Goal: Task Accomplishment & Management: Use online tool/utility

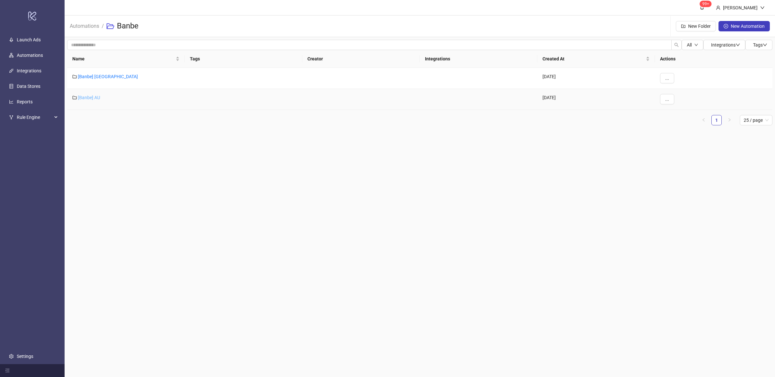
click at [93, 97] on link "[Banbe] AU" at bounding box center [89, 97] width 22 height 5
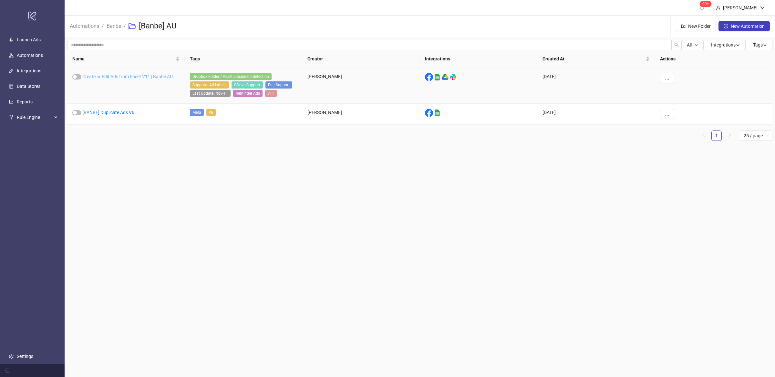
click at [124, 78] on link "Create or Edit Ads from Sheet V11 | Banbe AU" at bounding box center [127, 76] width 90 height 5
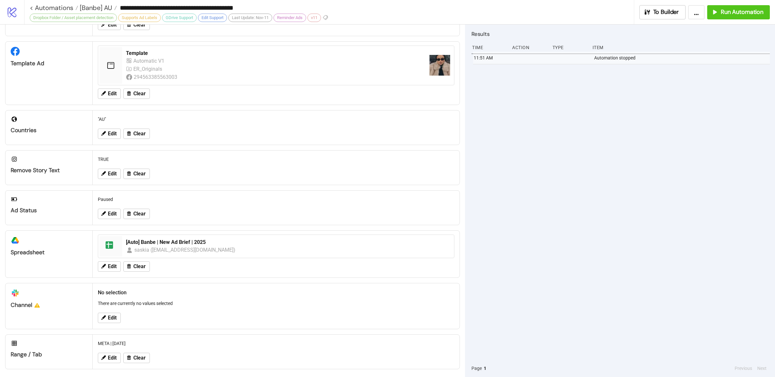
scroll to position [111, 0]
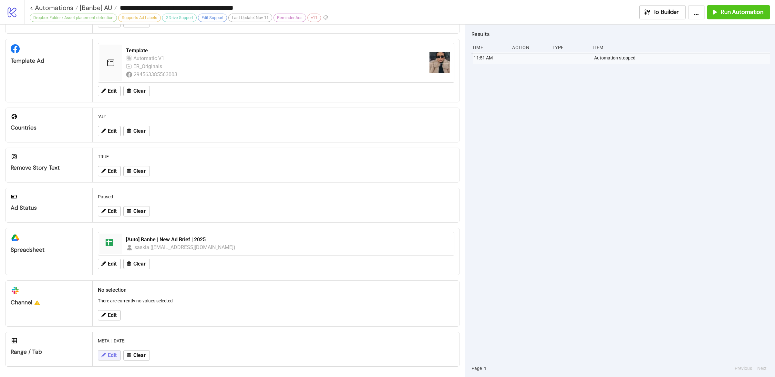
click at [113, 355] on span "Edit" at bounding box center [112, 355] width 9 height 6
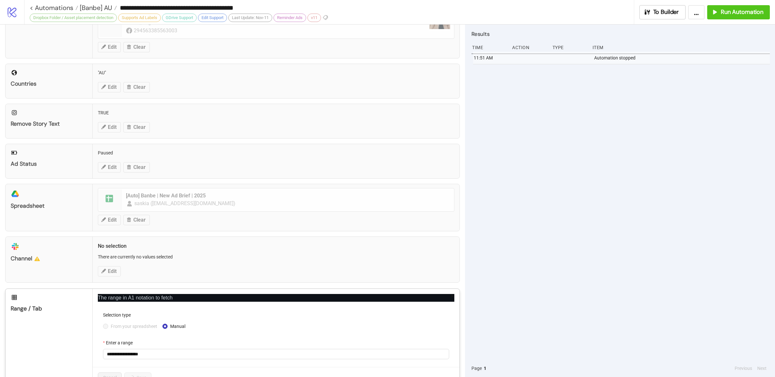
scroll to position [176, 0]
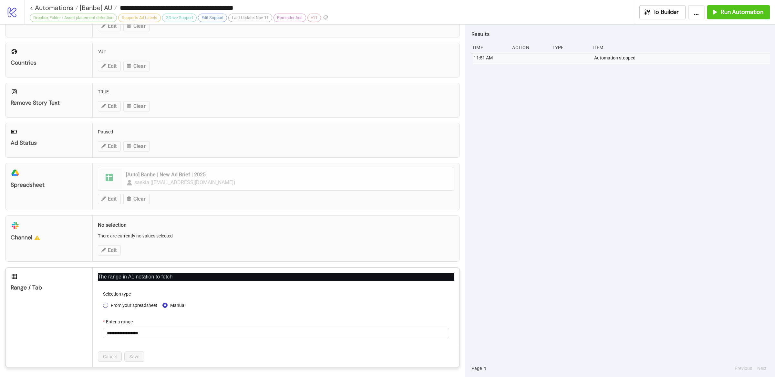
click at [130, 305] on span "From your spreadsheet" at bounding box center [134, 305] width 52 height 7
click at [155, 334] on span "META | [DATE]" at bounding box center [276, 333] width 338 height 10
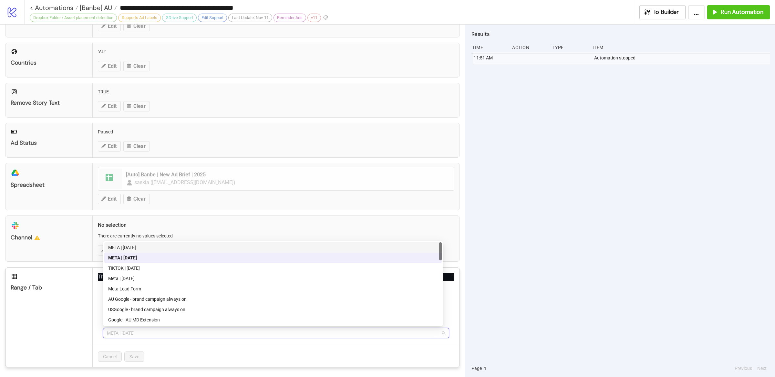
click at [148, 249] on div "META | [DATE]" at bounding box center [273, 247] width 330 height 7
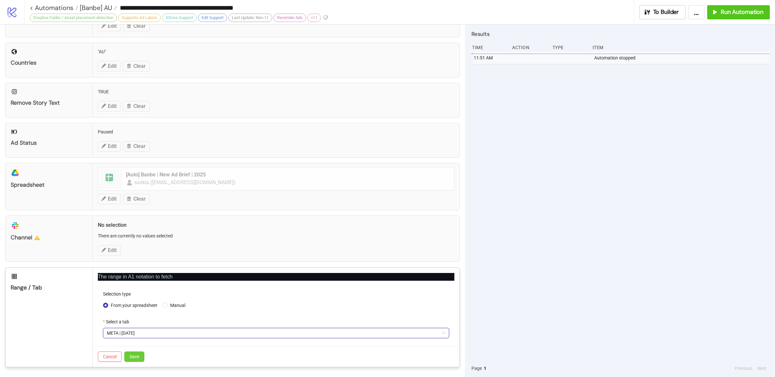
click at [139, 358] on span "Save" at bounding box center [135, 356] width 10 height 5
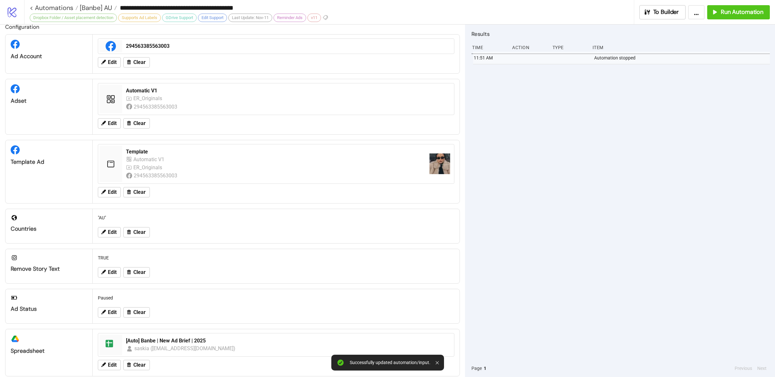
scroll to position [0, 0]
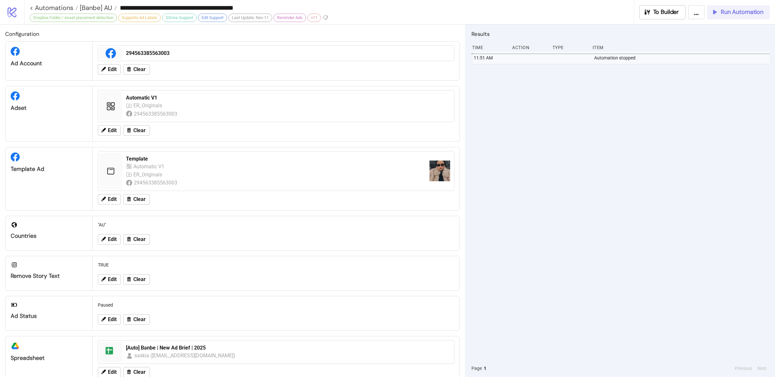
click at [742, 13] on span "Run Automation" at bounding box center [742, 11] width 43 height 7
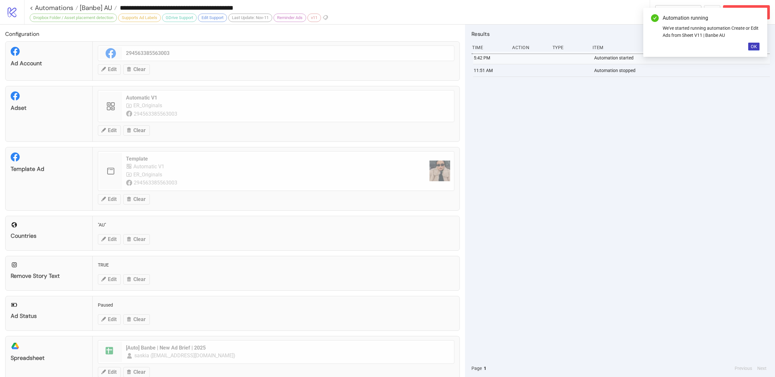
click at [592, 173] on div "5:42 PM Automation started 11:51 AM Automation stopped" at bounding box center [621, 206] width 298 height 308
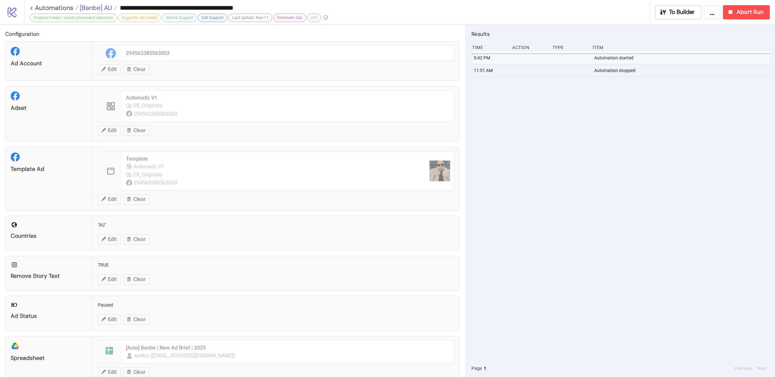
click at [89, 8] on span "[Banbe] AU" at bounding box center [95, 8] width 34 height 8
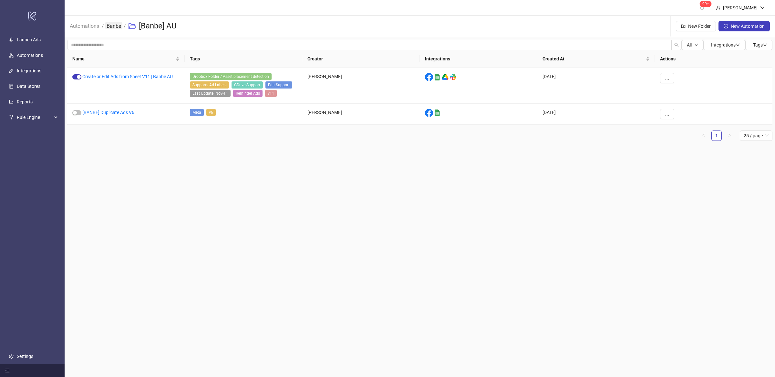
click at [110, 26] on link "Banbe" at bounding box center [113, 25] width 17 height 7
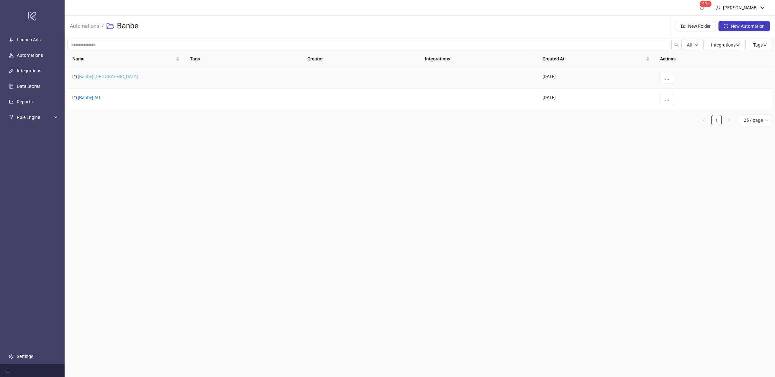
click at [95, 74] on div "[Banbe] [GEOGRAPHIC_DATA]" at bounding box center [126, 78] width 118 height 21
click at [98, 77] on link "[Banbe] [GEOGRAPHIC_DATA]" at bounding box center [108, 76] width 60 height 5
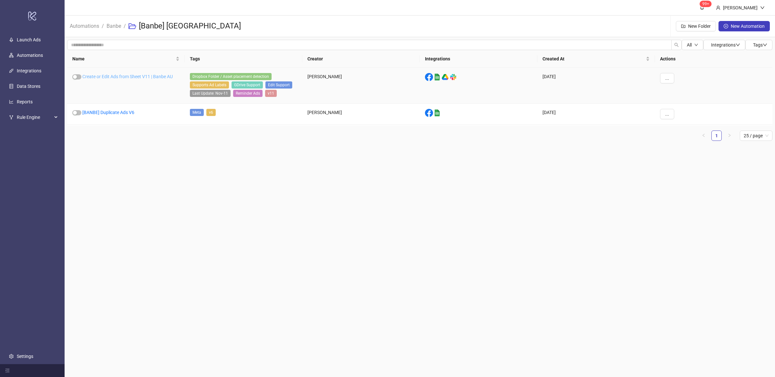
click at [134, 78] on link "Create or Edit Ads from Sheet V11 | Banbe AU" at bounding box center [127, 76] width 90 height 5
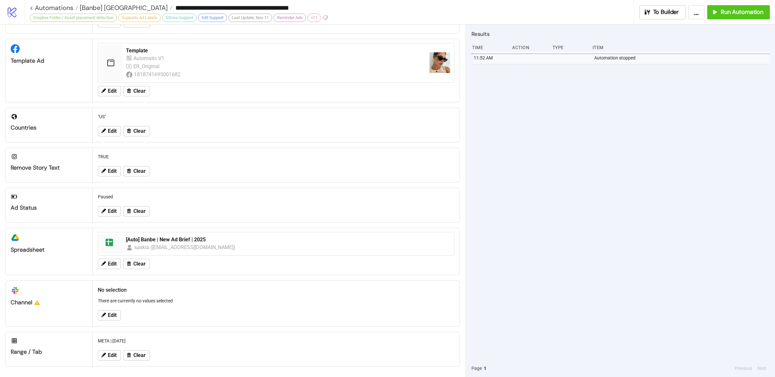
scroll to position [110, 0]
click at [576, 249] on div "11:52 AM Automation stopped" at bounding box center [621, 206] width 298 height 308
click at [114, 355] on span "Edit" at bounding box center [112, 355] width 9 height 6
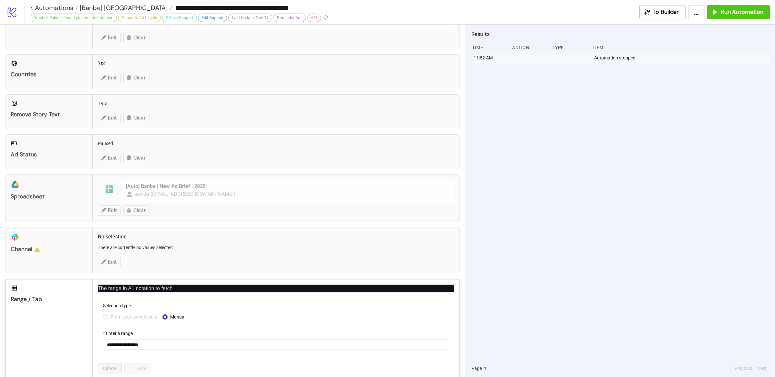
scroll to position [176, 0]
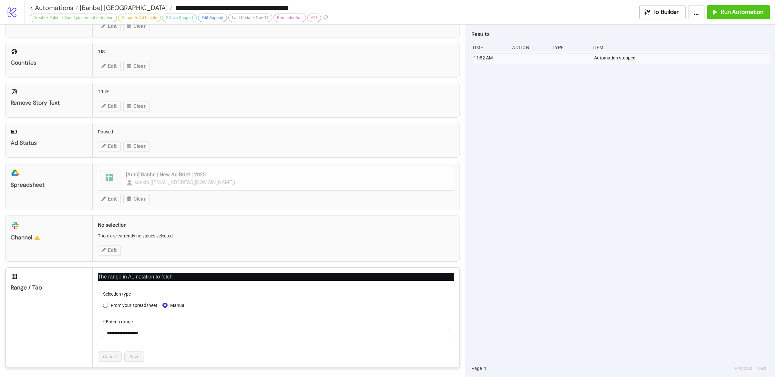
click at [136, 308] on span "From your spreadsheet" at bounding box center [134, 305] width 52 height 7
click at [157, 332] on span "META | [DATE]" at bounding box center [276, 333] width 338 height 10
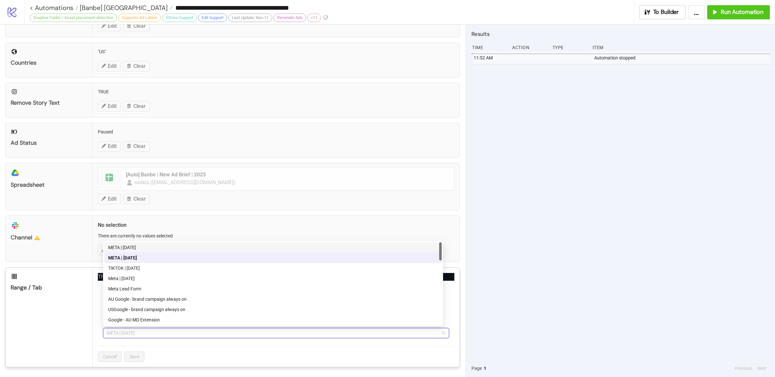
click at [137, 249] on div "META | [DATE]" at bounding box center [273, 247] width 330 height 7
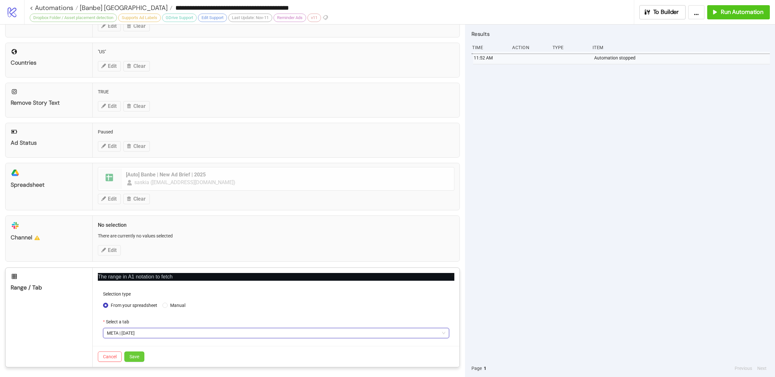
click at [138, 353] on button "Save" at bounding box center [134, 356] width 20 height 10
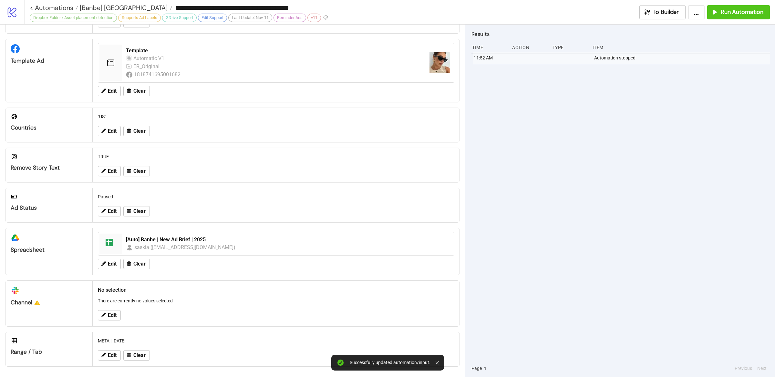
scroll to position [111, 0]
click at [558, 276] on div "11:52 AM Automation stopped" at bounding box center [621, 206] width 298 height 308
click at [728, 16] on button "Run Automation" at bounding box center [738, 12] width 63 height 14
